Goal: Information Seeking & Learning: Learn about a topic

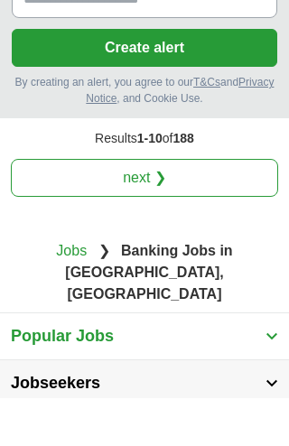
scroll to position [3512, 0]
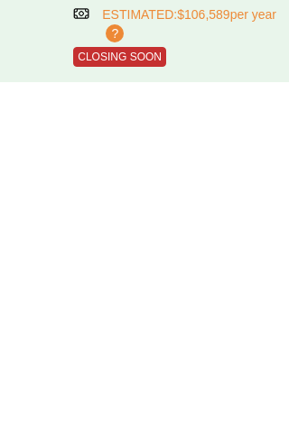
scroll to position [2214, 0]
